Goal: Information Seeking & Learning: Learn about a topic

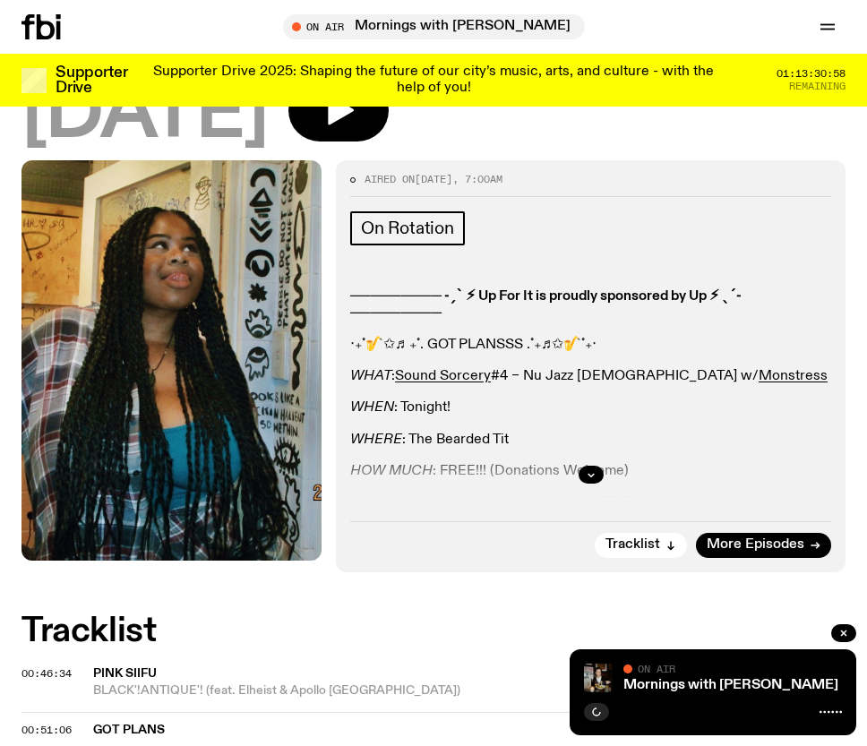
scroll to position [212, 0]
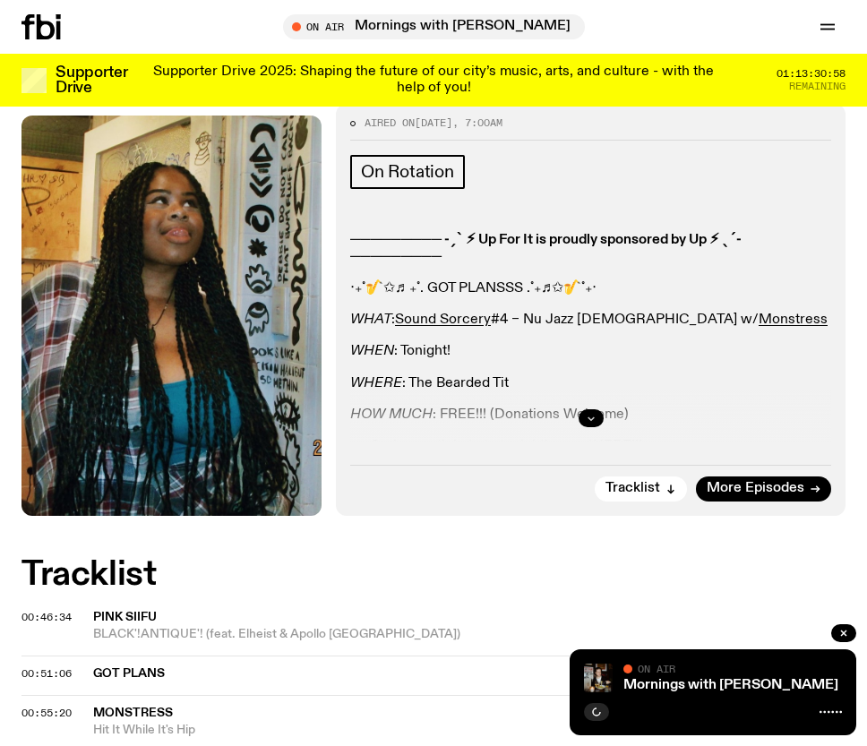
click at [586, 419] on icon "button" at bounding box center [591, 418] width 11 height 11
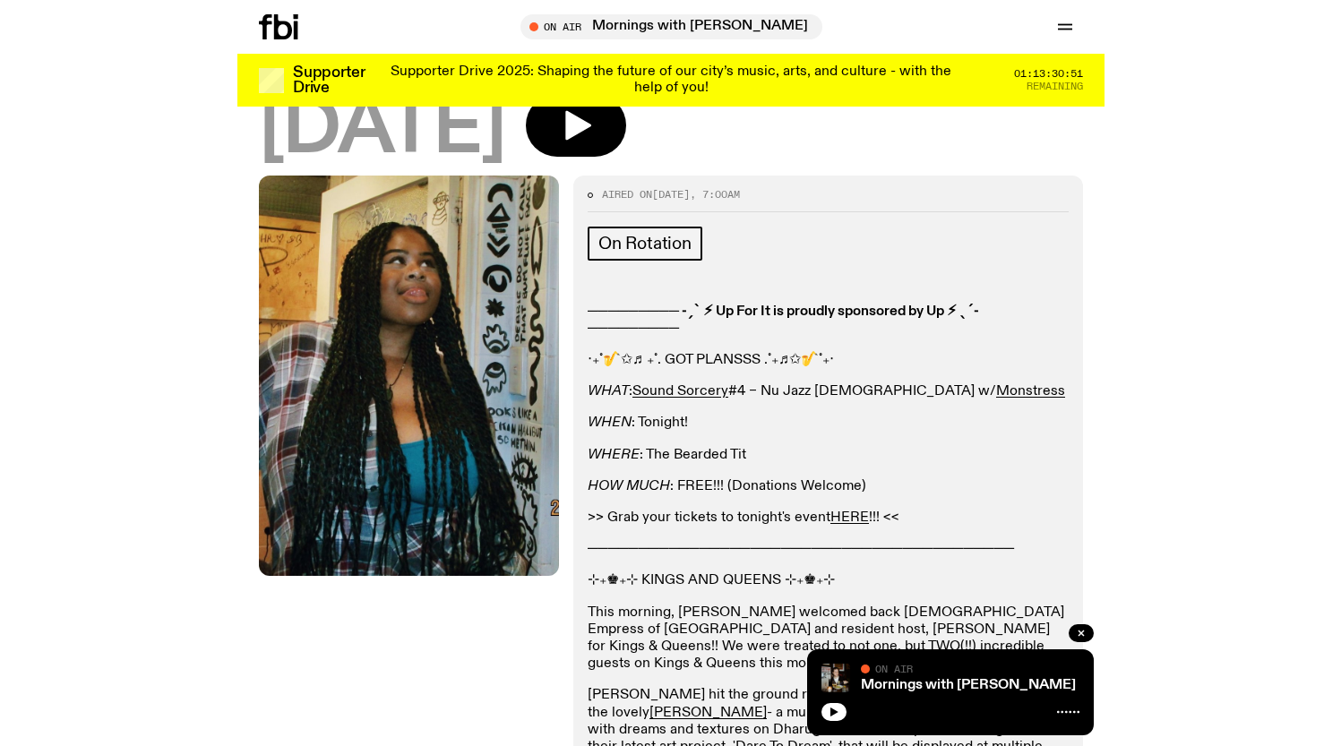
scroll to position [0, 0]
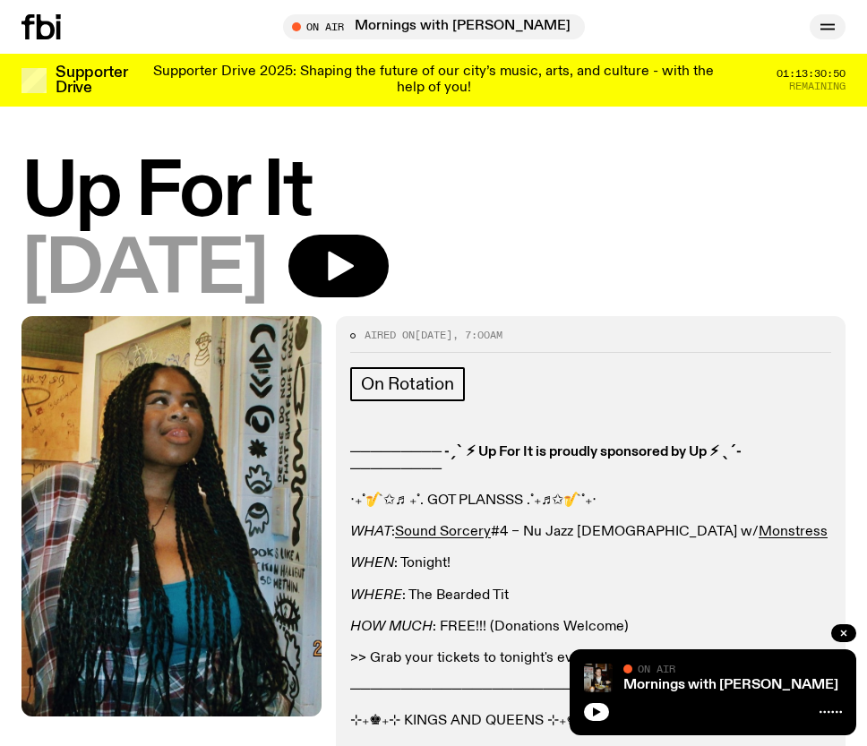
click at [814, 31] on button "button" at bounding box center [828, 26] width 36 height 25
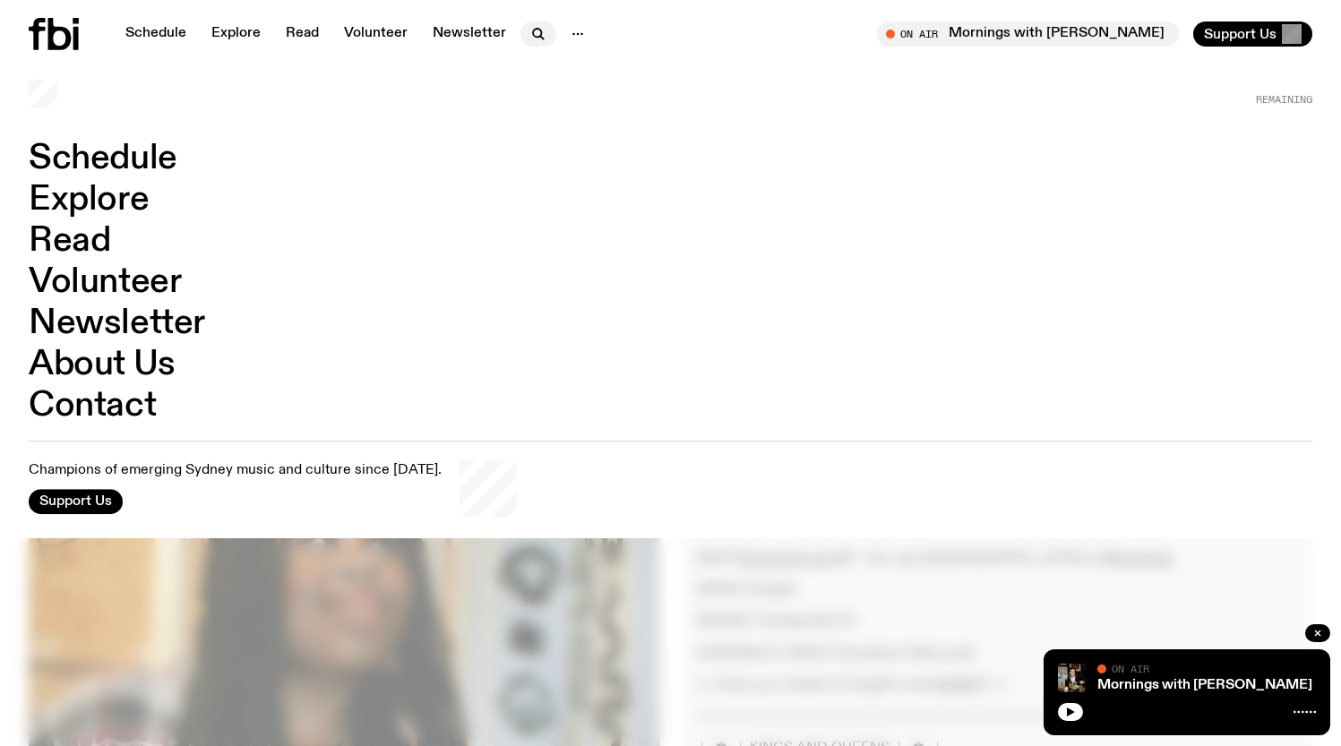
click at [528, 30] on icon "button" at bounding box center [538, 33] width 21 height 21
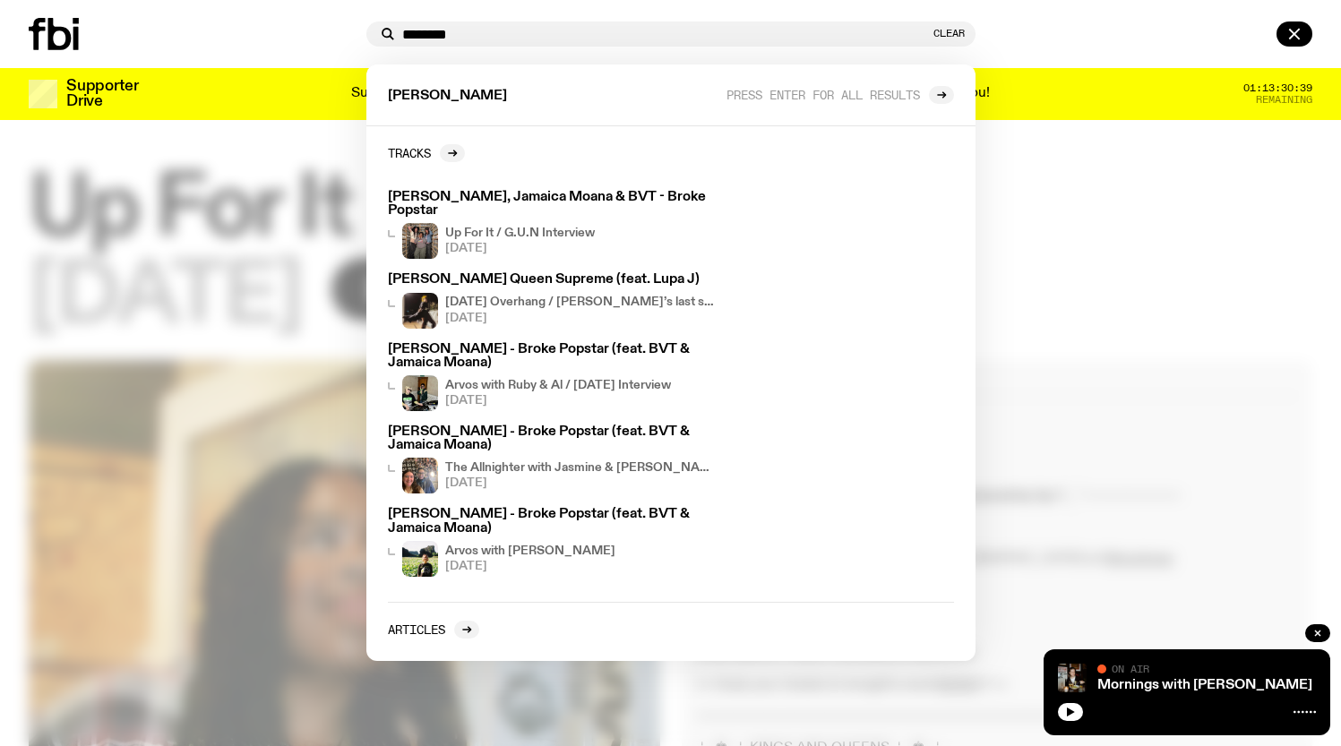
type input "********"
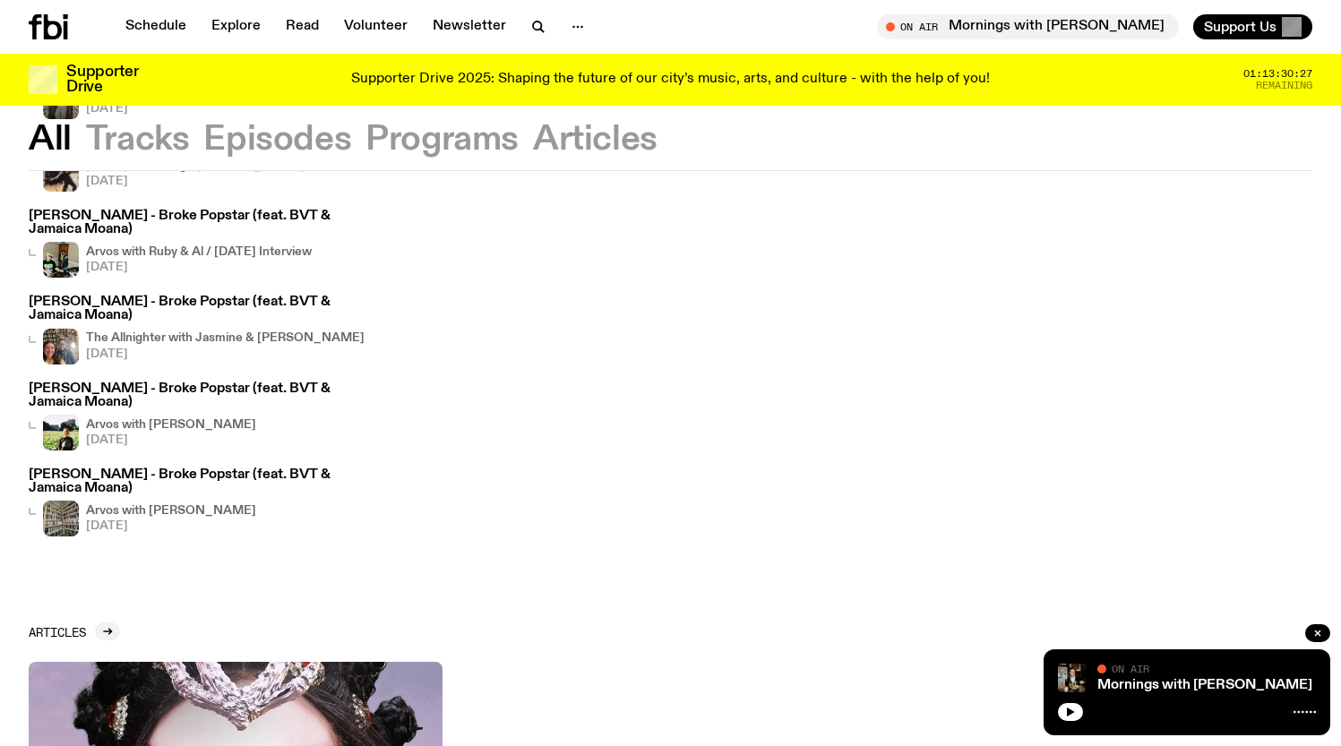
scroll to position [68, 0]
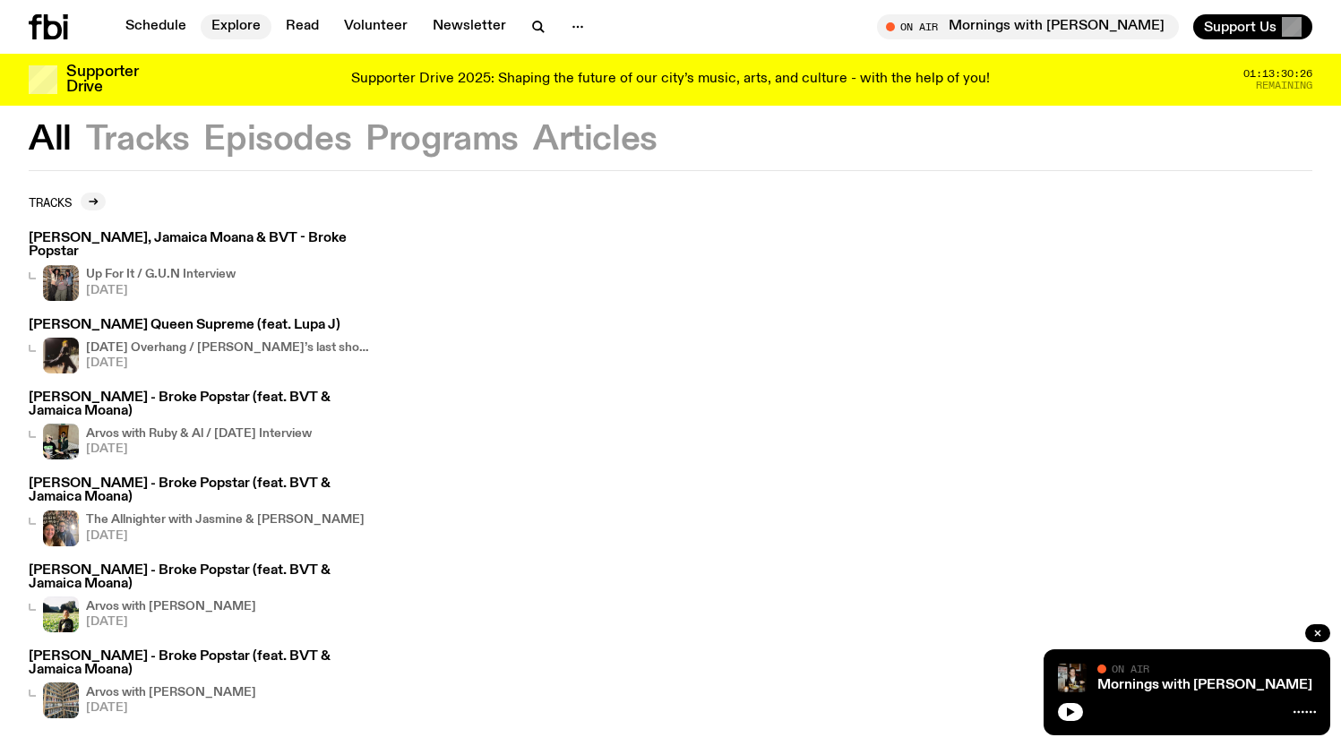
click at [228, 28] on link "Explore" at bounding box center [236, 26] width 71 height 25
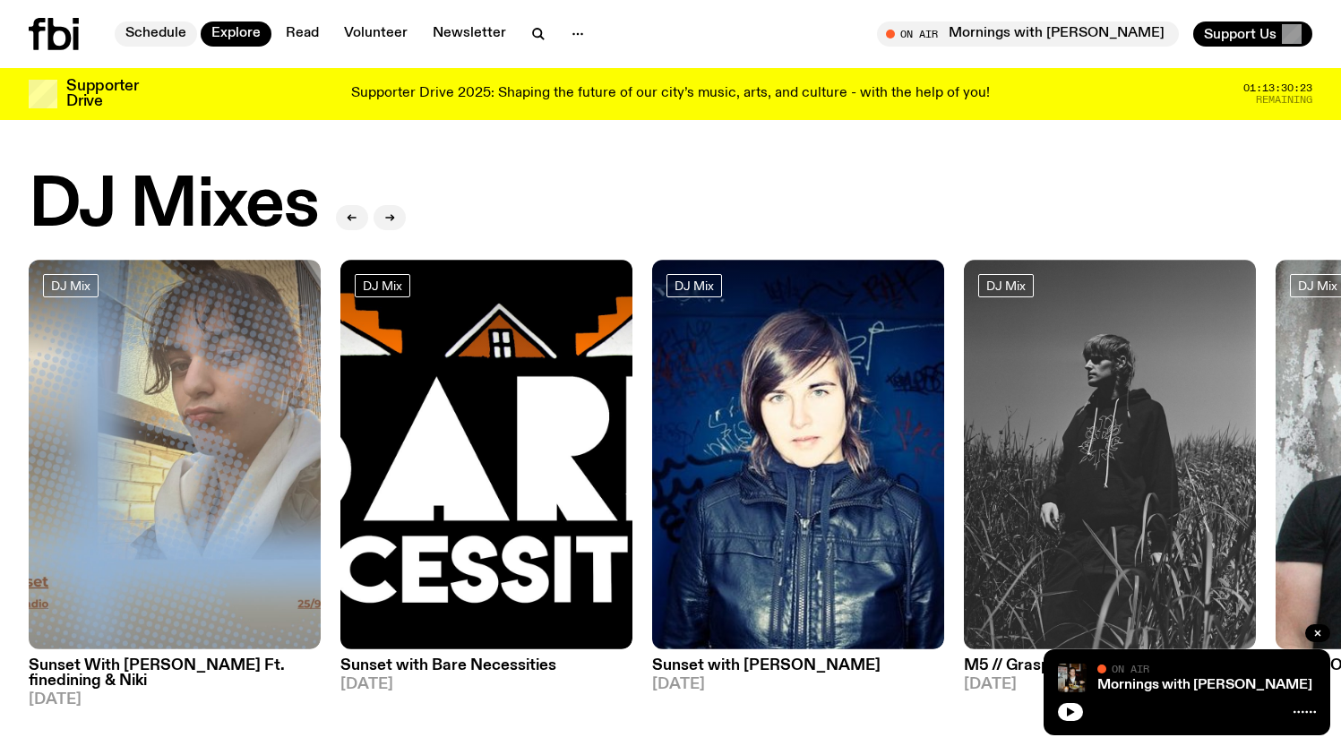
click at [165, 36] on link "Schedule" at bounding box center [156, 33] width 82 height 25
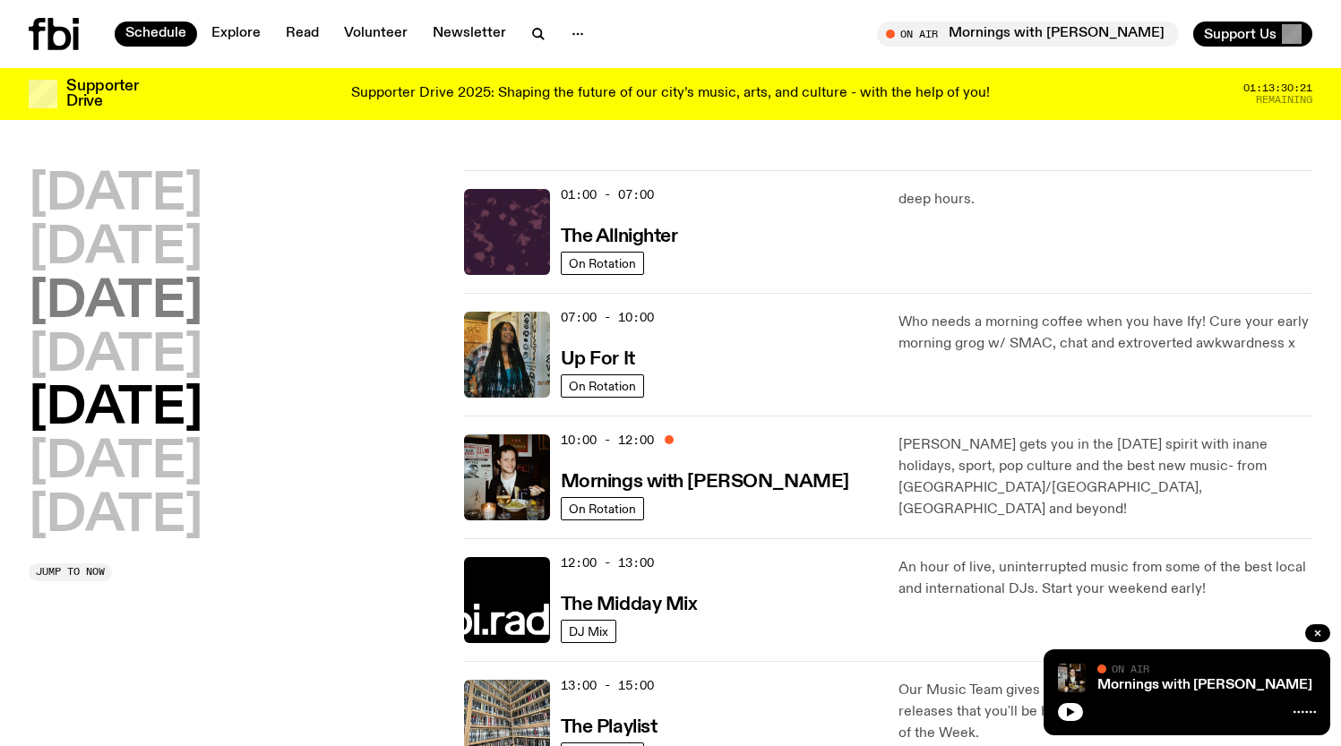
scroll to position [26, 0]
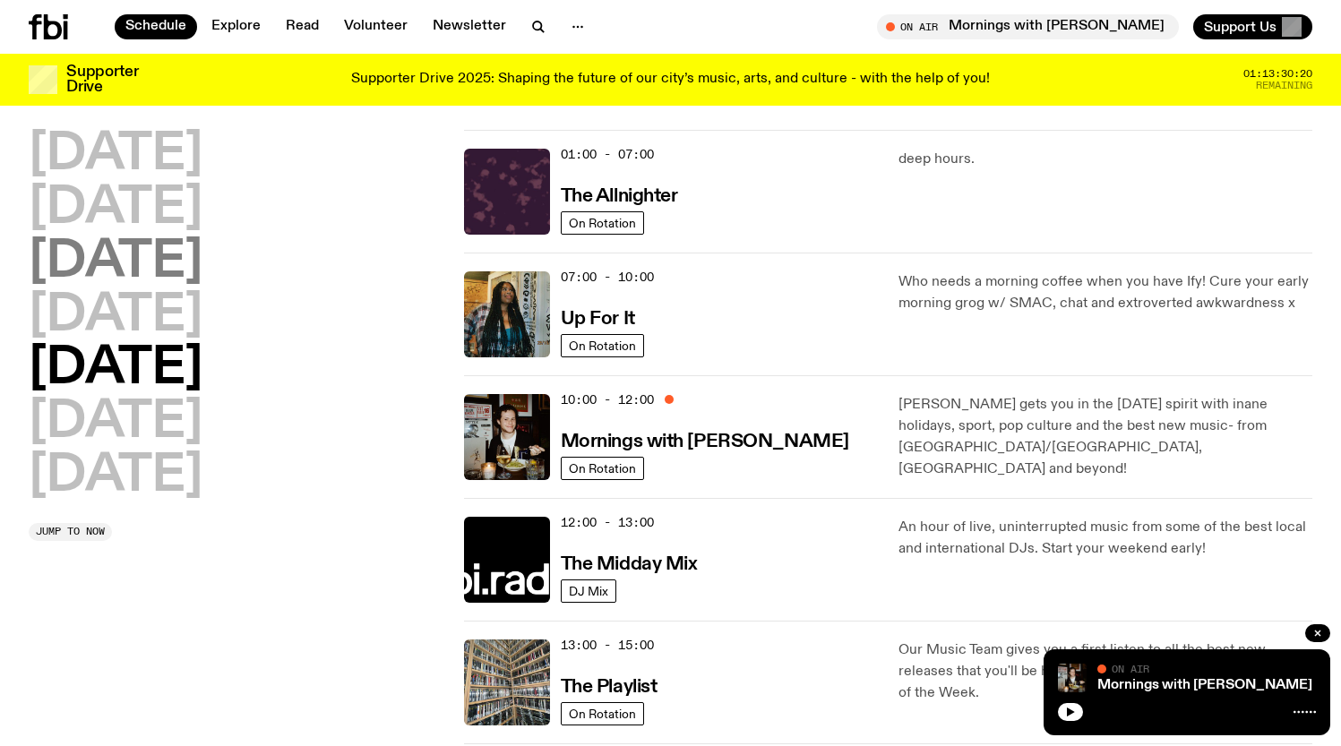
click at [176, 238] on h2 "[DATE]" at bounding box center [116, 262] width 174 height 50
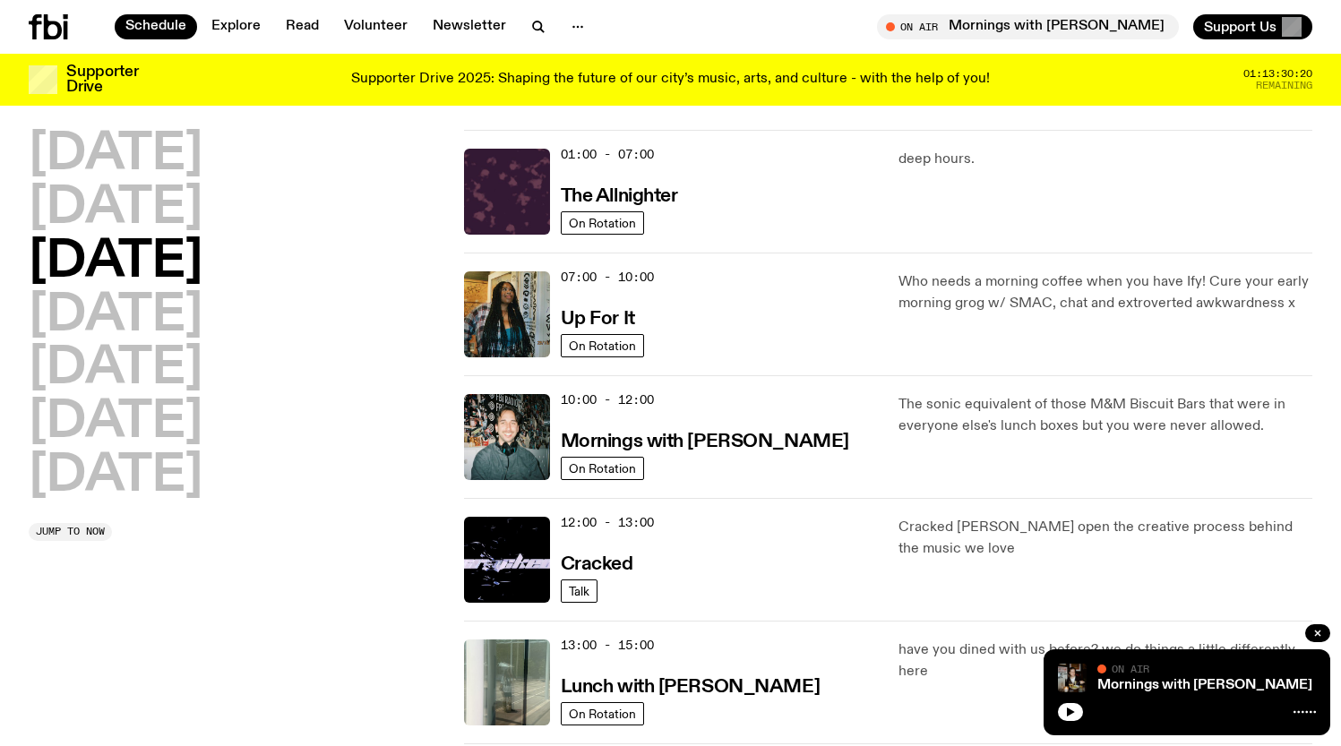
scroll to position [50, 0]
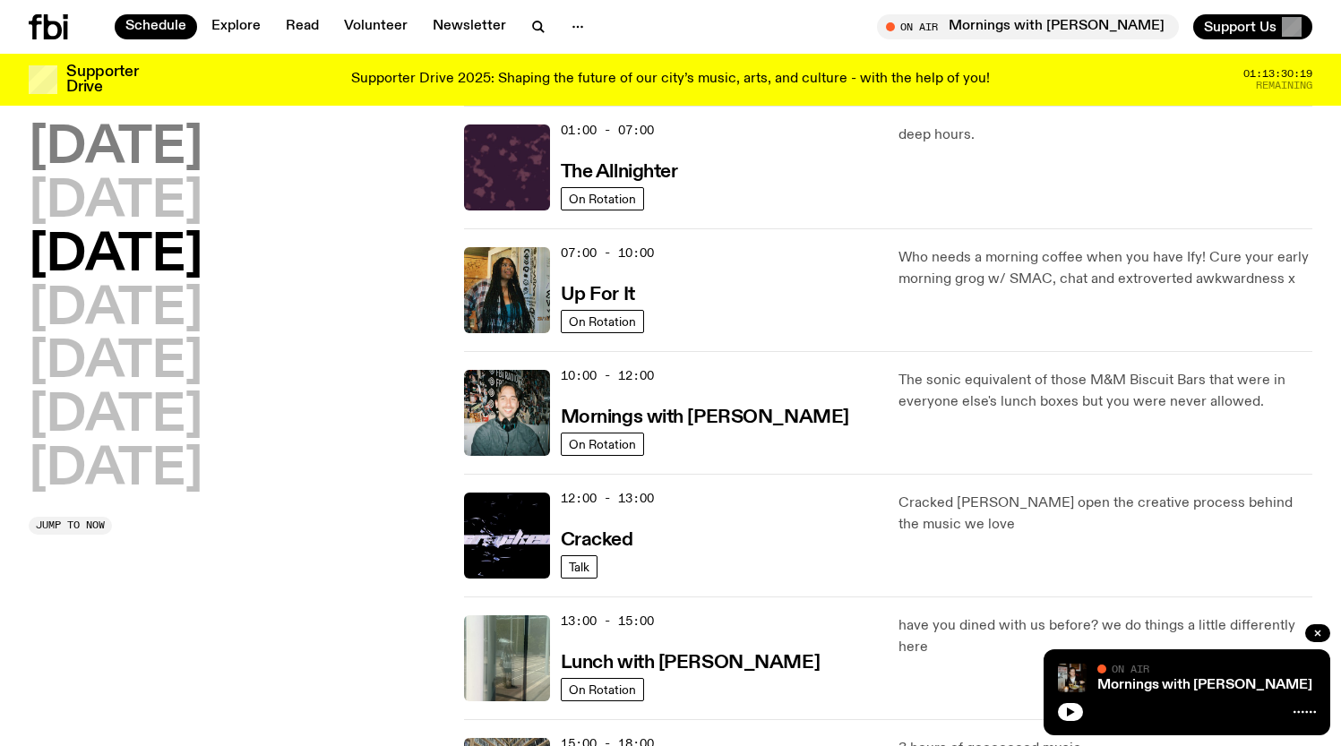
click at [146, 155] on h2 "[DATE]" at bounding box center [116, 149] width 174 height 50
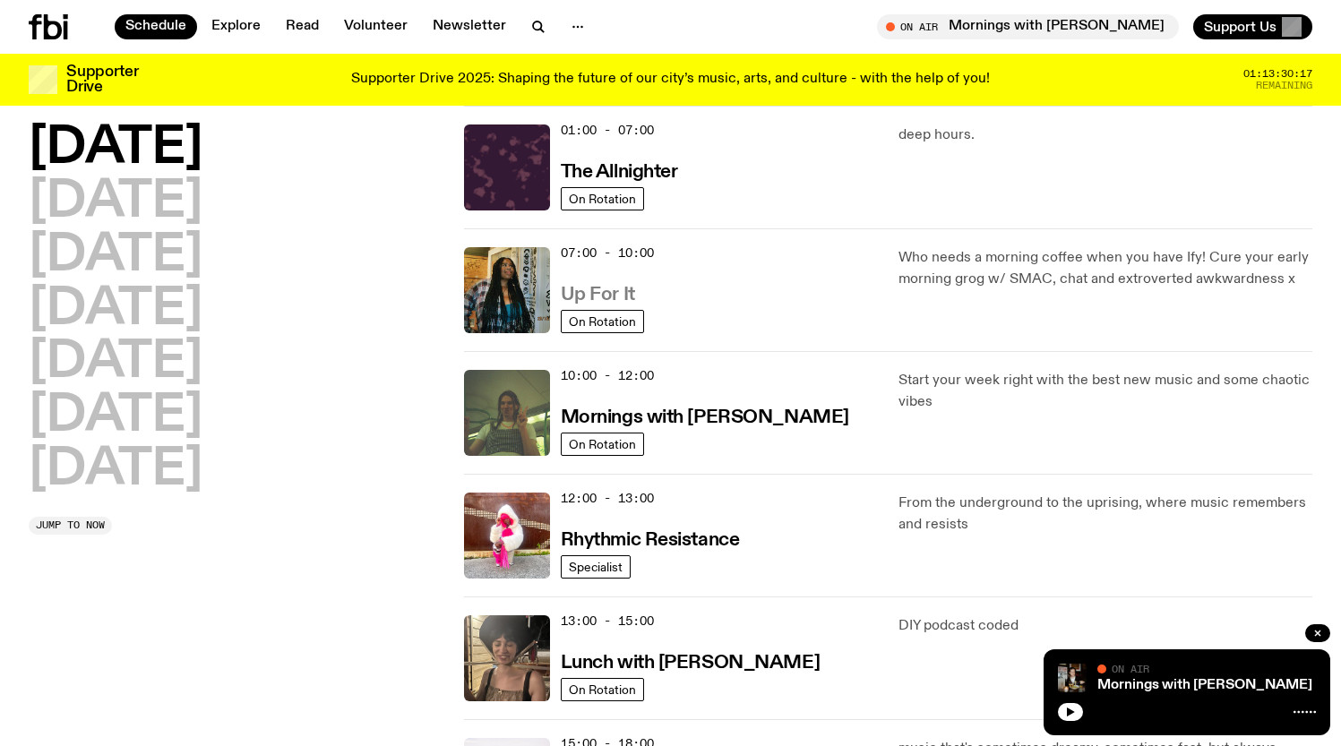
click at [598, 295] on h3 "Up For It" at bounding box center [598, 295] width 74 height 19
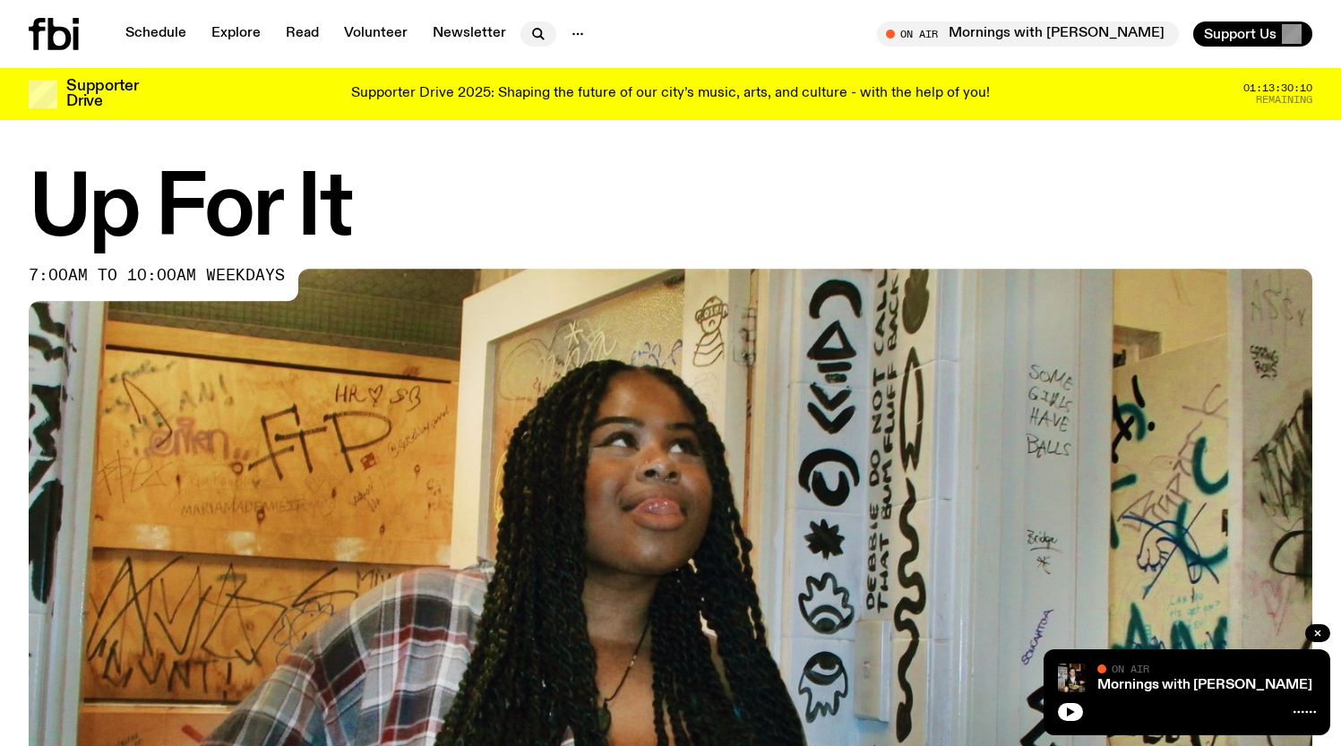
click at [533, 37] on icon "button" at bounding box center [537, 33] width 8 height 8
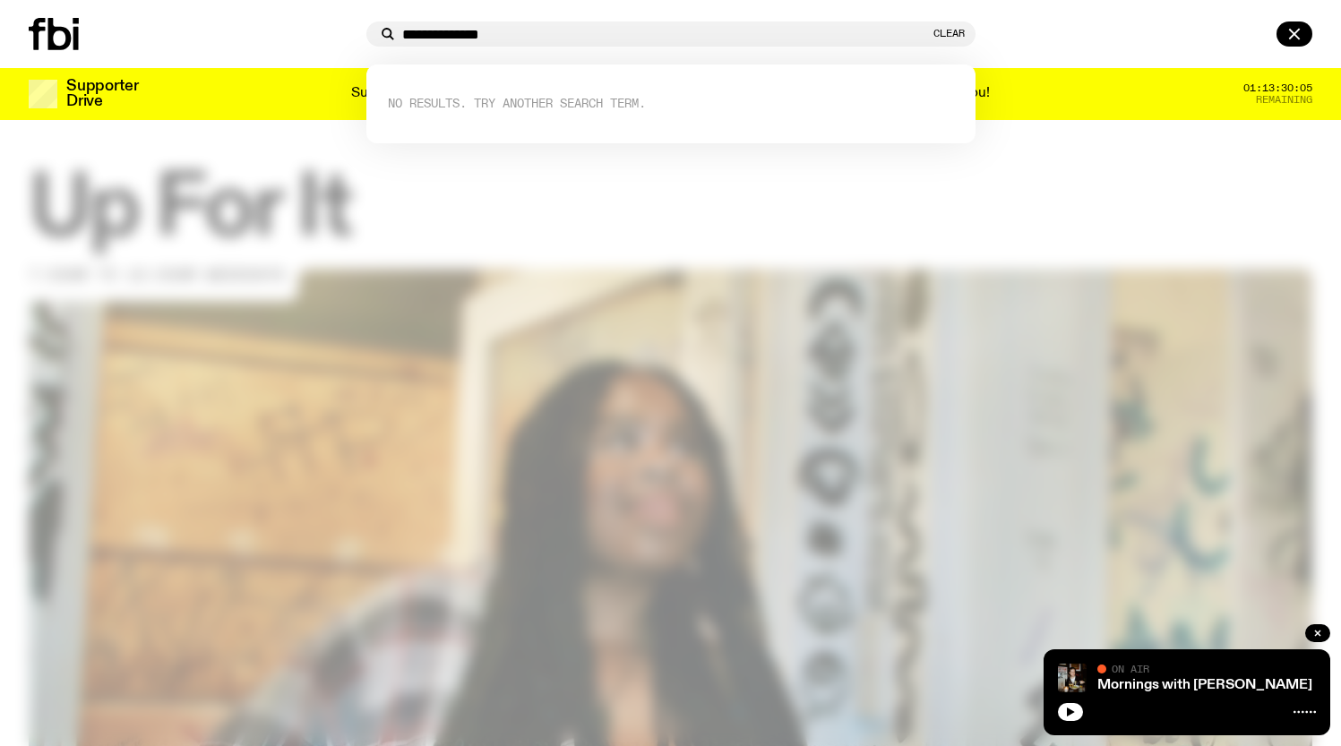
type input "**********"
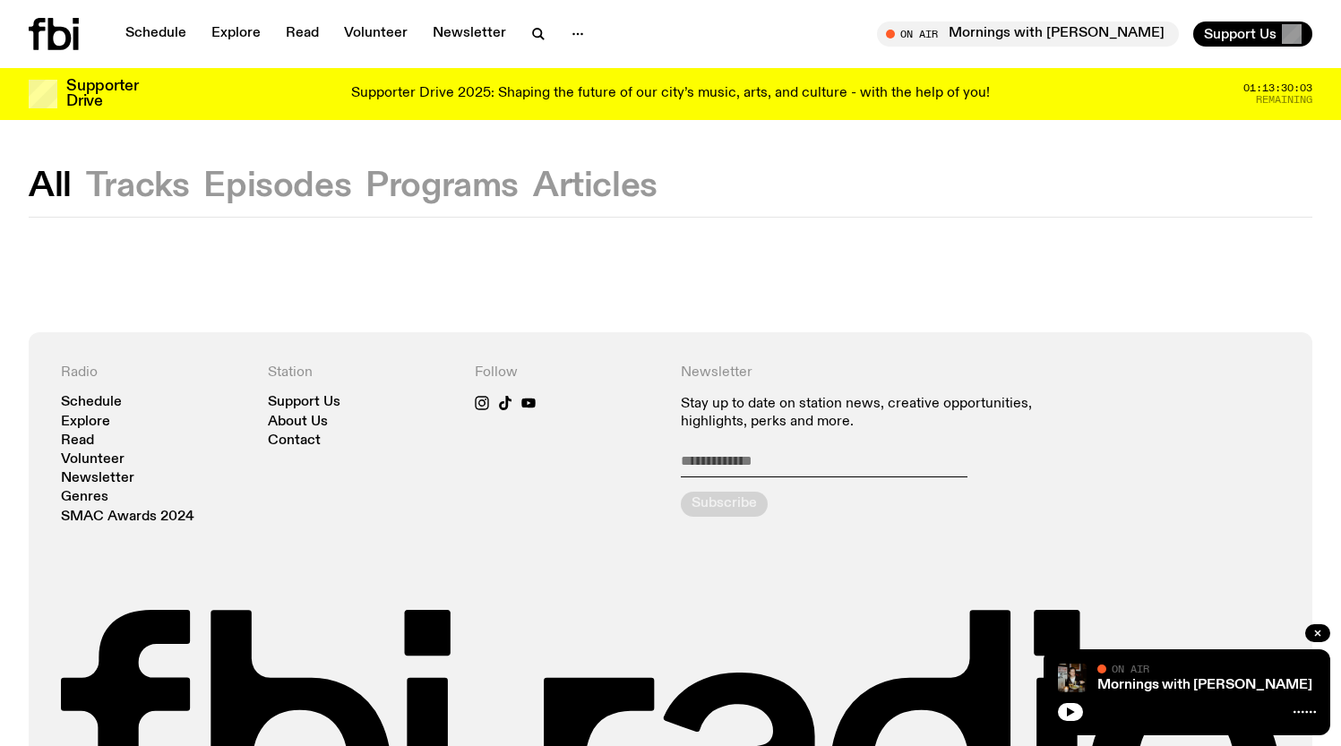
click at [329, 185] on button "Episodes" at bounding box center [277, 186] width 148 height 32
click at [532, 32] on icon "button" at bounding box center [538, 33] width 21 height 21
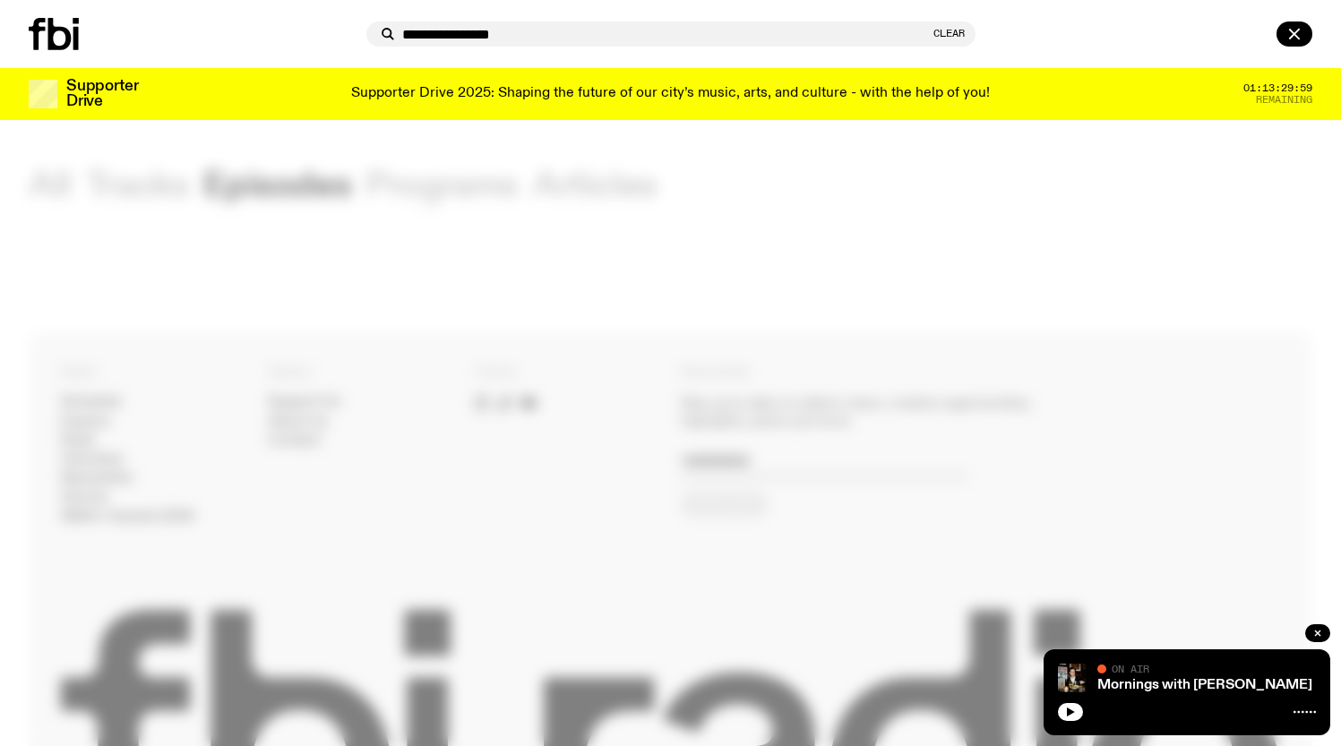
type input "**********"
